Goal: Task Accomplishment & Management: Manage account settings

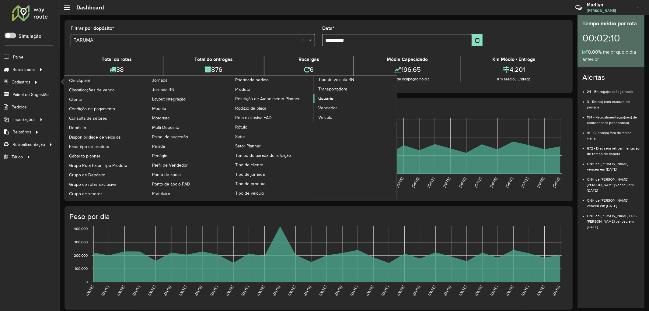
click at [322, 102] on span "Usuário" at bounding box center [325, 98] width 15 height 6
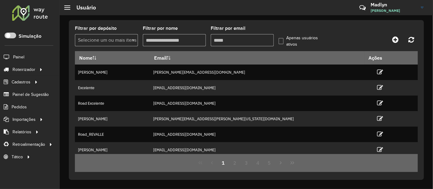
click at [226, 41] on input "Filtrar por email" at bounding box center [242, 40] width 63 height 12
click at [228, 40] on input "Filtrar por email" at bounding box center [242, 40] width 63 height 12
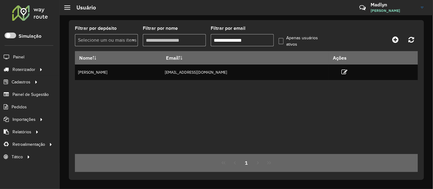
type input "**********"
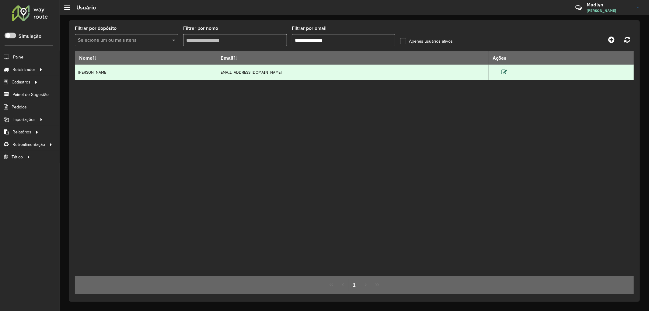
click at [508, 72] on icon at bounding box center [505, 72] width 6 height 6
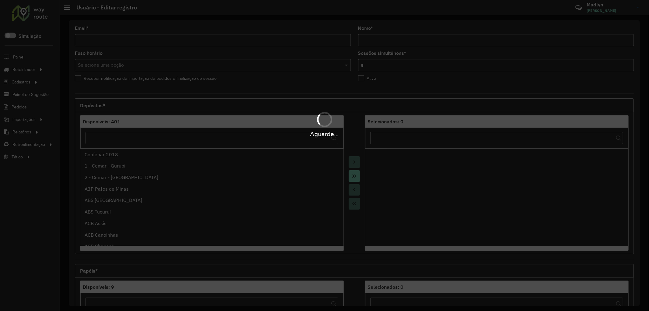
type input "**********"
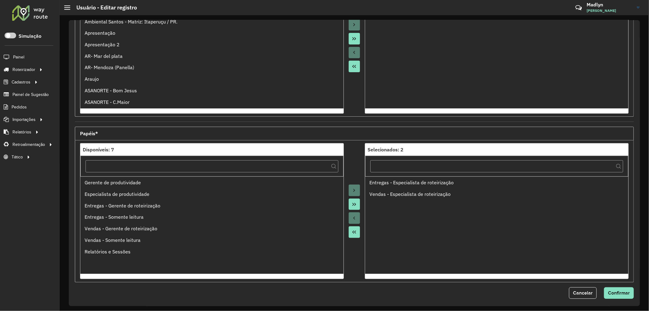
scroll to position [141, 0]
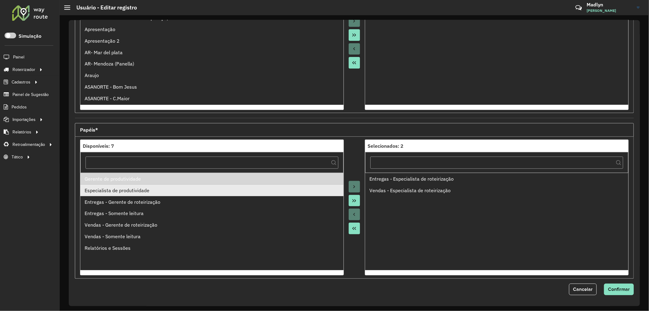
click at [133, 195] on li "Especialista de produtividade" at bounding box center [211, 191] width 263 height 12
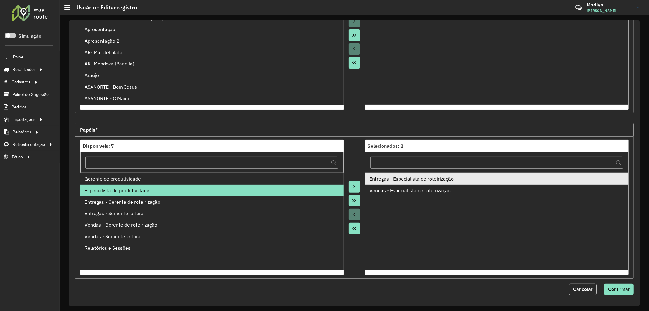
click at [386, 180] on div "Entregas - Especialista de roteirização" at bounding box center [497, 178] width 255 height 7
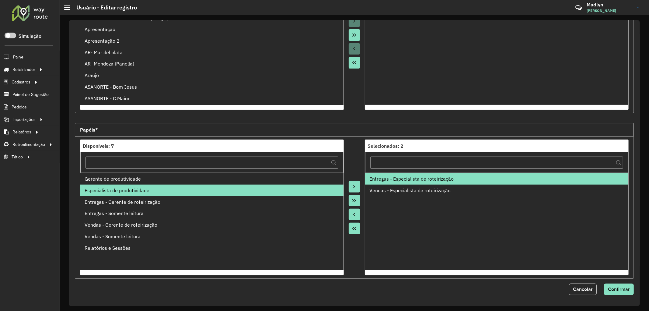
click at [352, 214] on icon "Move to Source" at bounding box center [354, 214] width 5 height 5
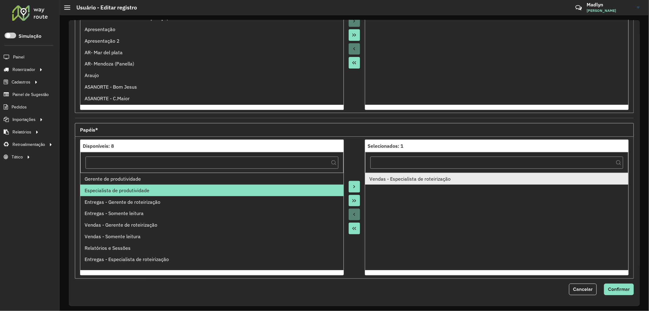
click at [416, 179] on div "Vendas - Especialista de roteirização" at bounding box center [497, 178] width 255 height 7
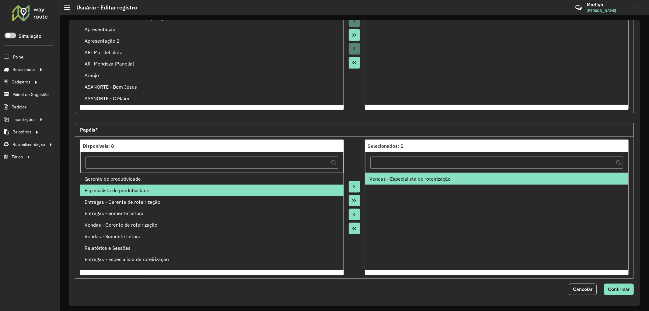
click at [354, 213] on icon "Move to Source" at bounding box center [354, 214] width 5 height 5
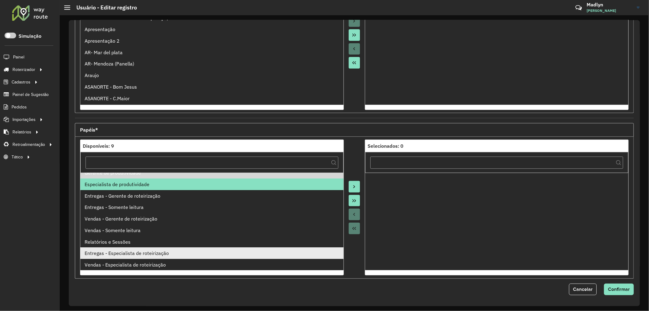
scroll to position [0, 0]
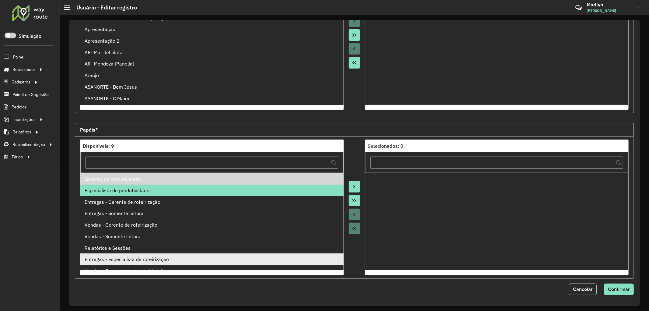
click at [131, 254] on li "Entregas - Especialista de roteirização" at bounding box center [211, 259] width 263 height 12
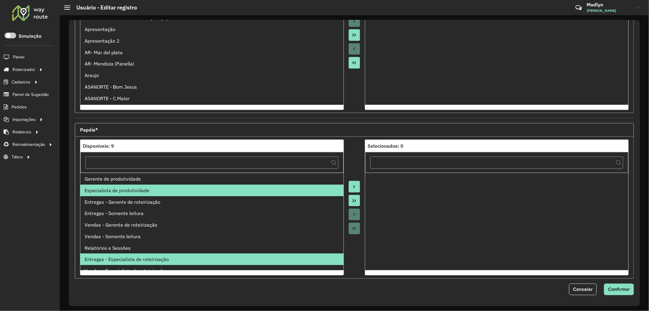
click at [350, 185] on button "Move to Target" at bounding box center [355, 187] width 12 height 12
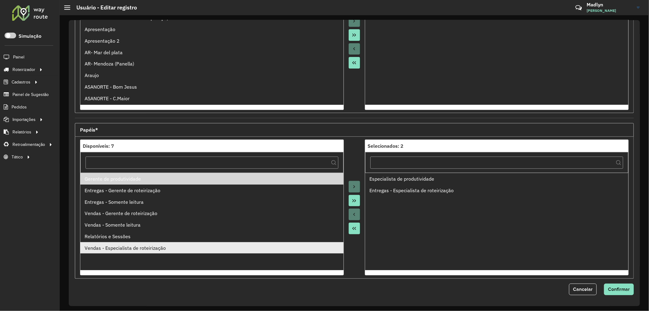
click at [135, 250] on div "Vendas - Especialista de roteirização" at bounding box center [212, 247] width 255 height 7
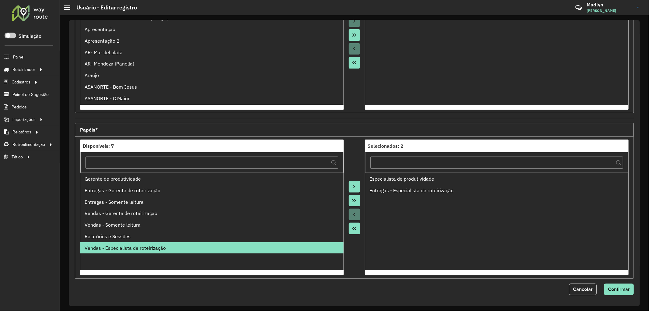
click at [357, 184] on button "Move to Target" at bounding box center [355, 187] width 12 height 12
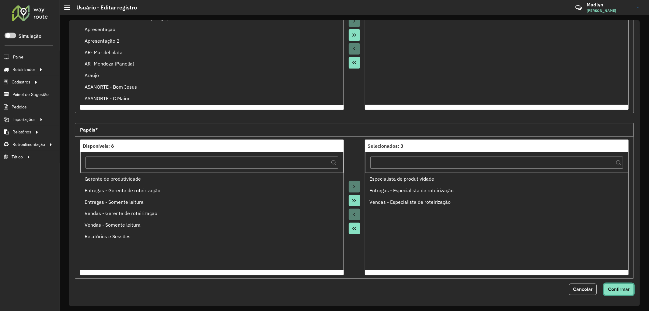
click at [619, 289] on span "Confirmar" at bounding box center [619, 289] width 22 height 5
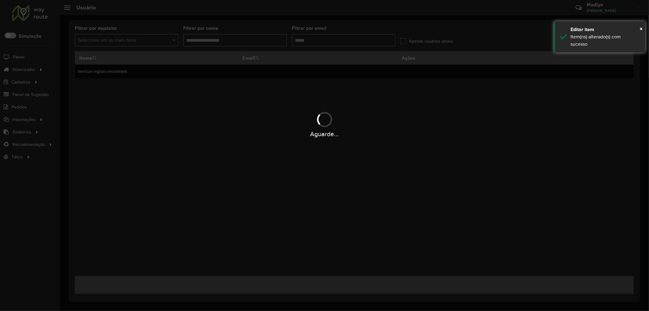
type input "**********"
